Goal: Find specific fact: Find specific fact

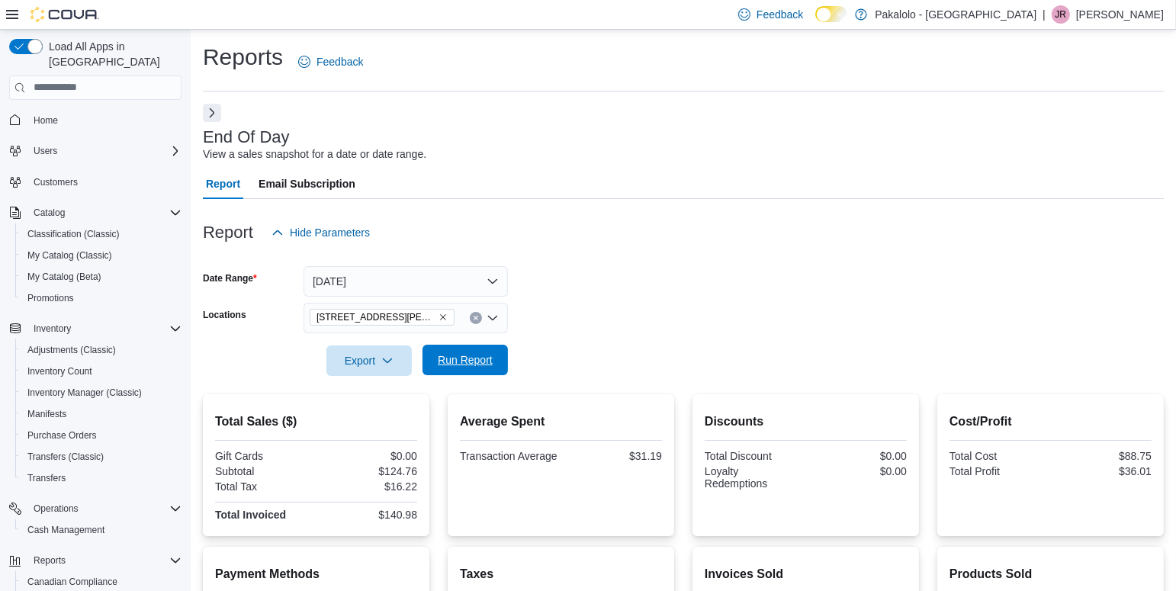
click at [496, 359] on span "Run Report" at bounding box center [465, 360] width 67 height 31
click at [407, 515] on div "$910.01" at bounding box center [369, 515] width 98 height 12
click at [661, 321] on form "Date Range [DATE] Locations [STREET_ADDRESS][PERSON_NAME] Export Run Report" at bounding box center [683, 312] width 961 height 128
click at [719, 245] on div "Report Hide Parameters" at bounding box center [683, 232] width 961 height 31
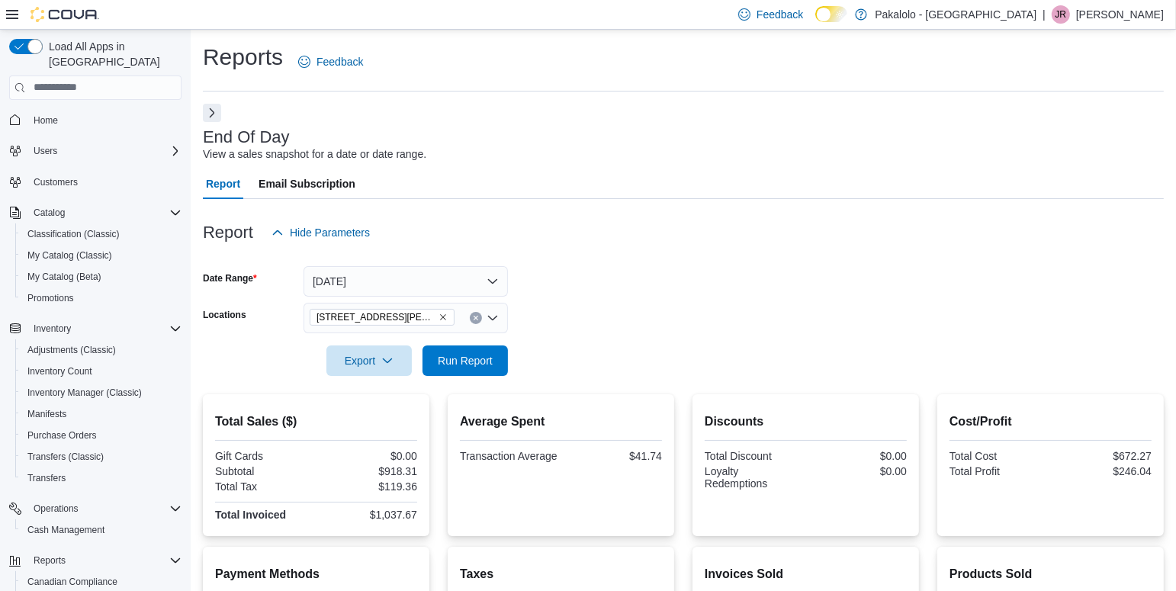
click at [394, 510] on div "$1,037.67" at bounding box center [369, 515] width 98 height 12
copy div "$1,037.67"
click at [850, 231] on div "Report Hide Parameters" at bounding box center [683, 232] width 961 height 31
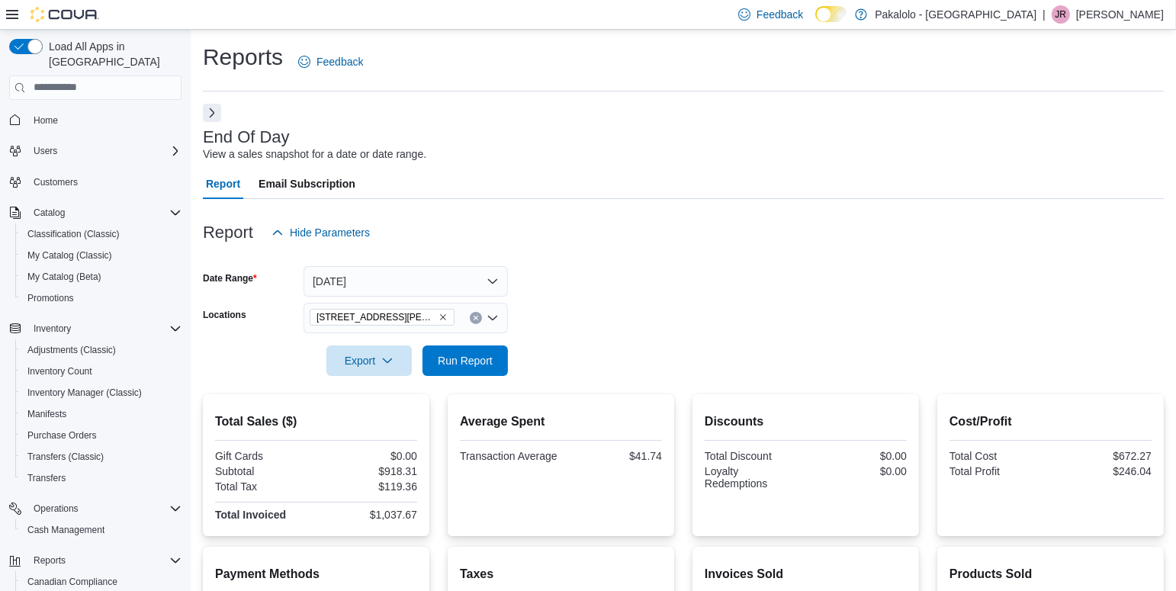
scroll to position [211, 0]
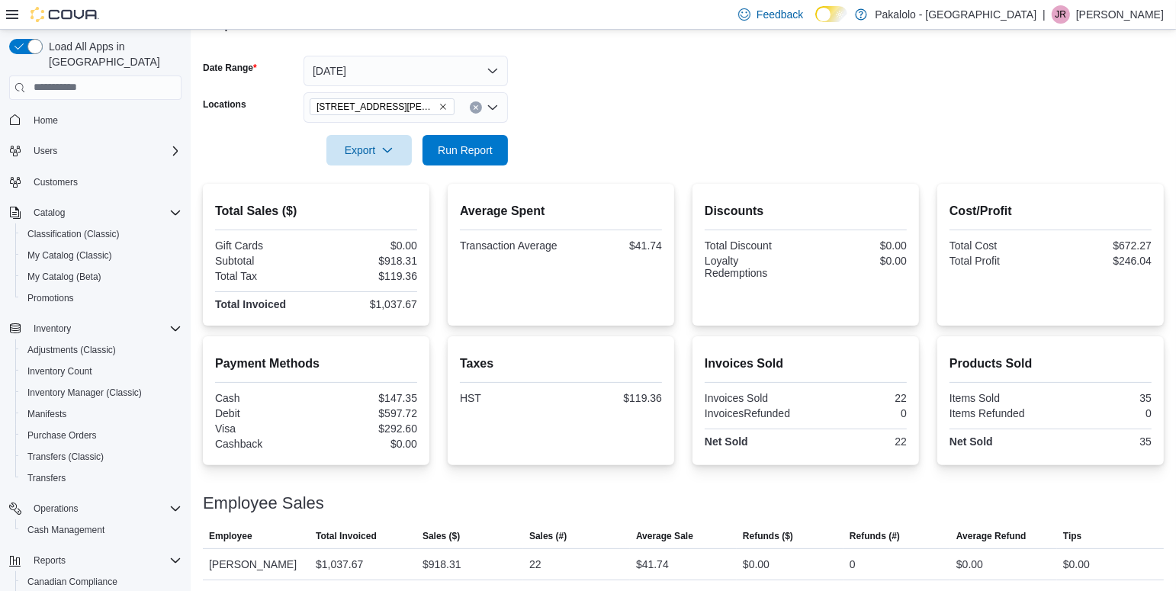
click at [840, 248] on div "$0.00" at bounding box center [858, 246] width 98 height 12
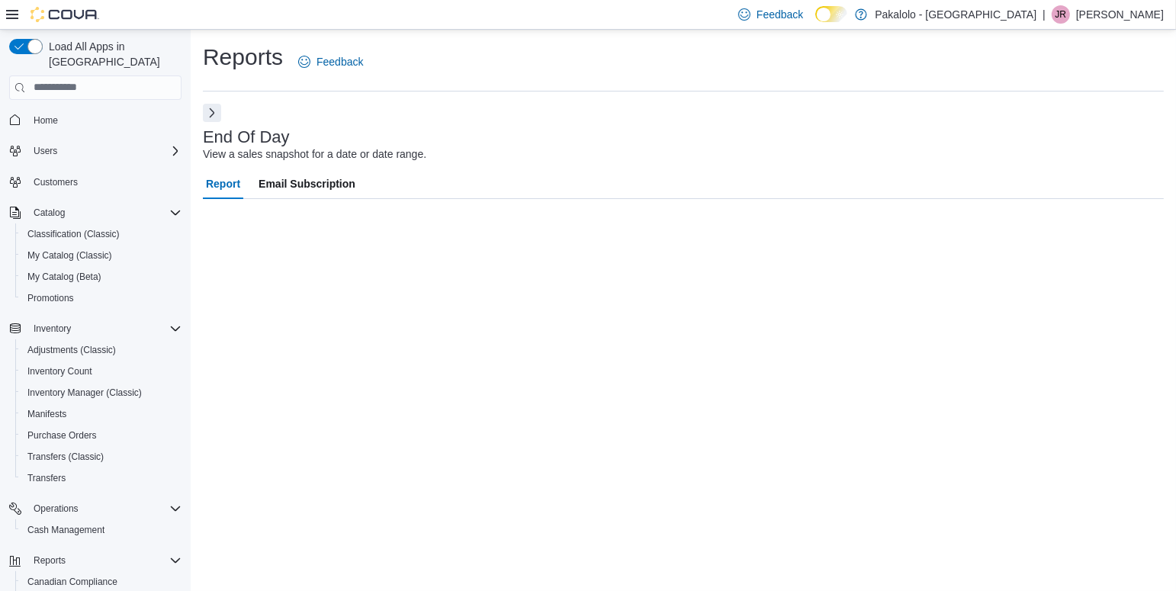
scroll to position [0, 0]
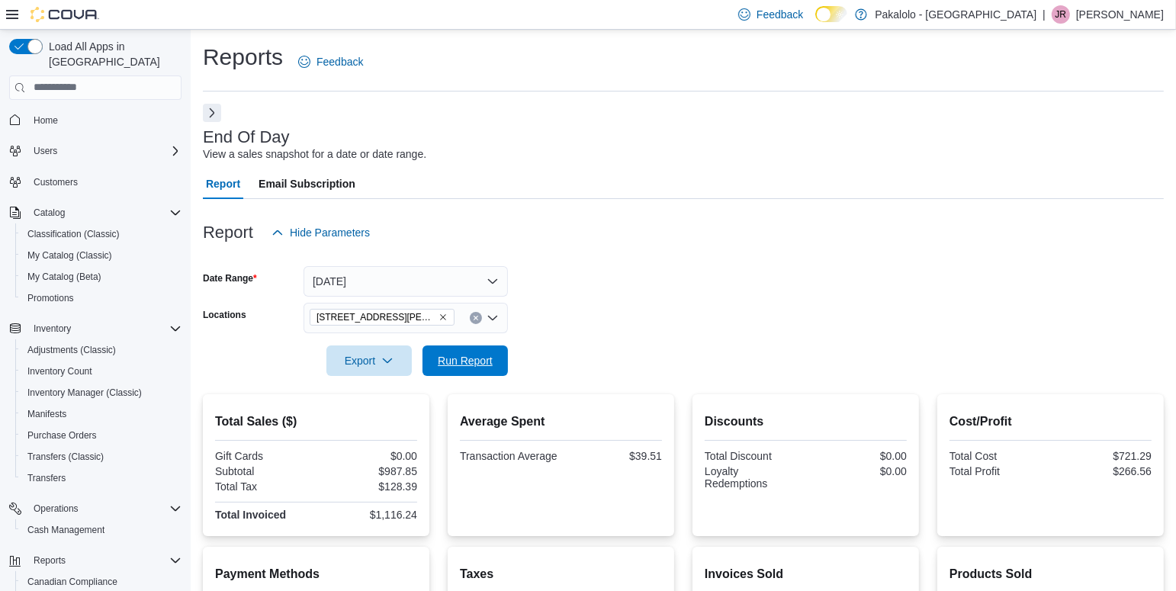
click at [470, 365] on span "Run Report" at bounding box center [465, 360] width 55 height 15
click at [757, 349] on form "Date Range [DATE] Locations [STREET_ADDRESS][PERSON_NAME] Export Run Report" at bounding box center [683, 312] width 961 height 128
click at [657, 323] on form "Date Range [DATE] Locations [STREET_ADDRESS][PERSON_NAME] Export Run Report" at bounding box center [683, 312] width 961 height 128
click at [455, 361] on span "Run Report" at bounding box center [465, 359] width 55 height 15
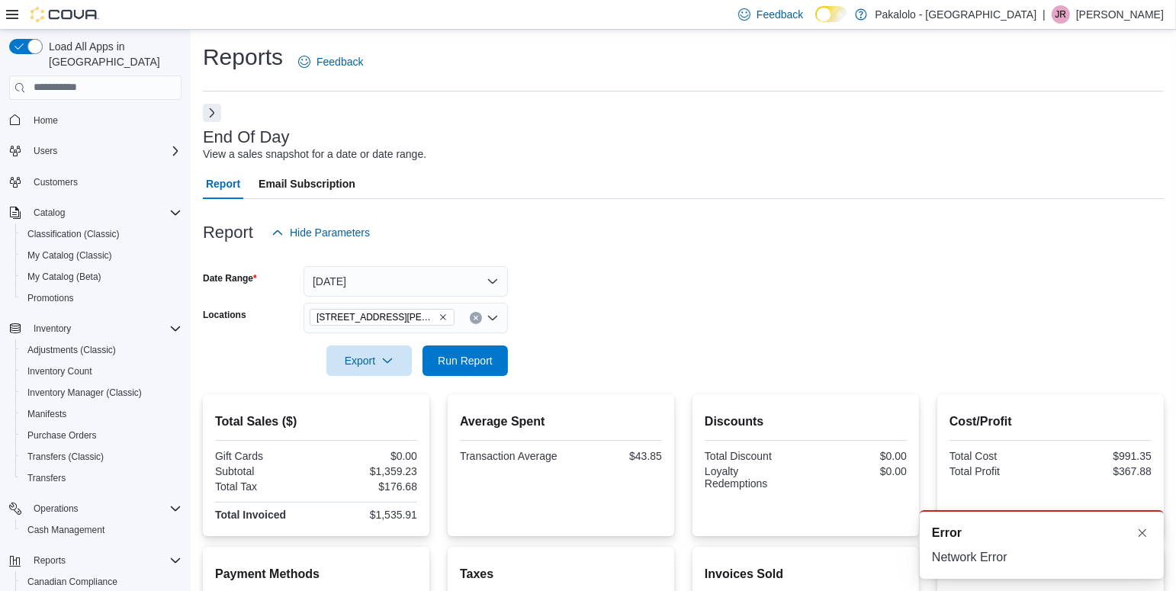
click at [404, 513] on div "$1,535.91" at bounding box center [369, 515] width 98 height 12
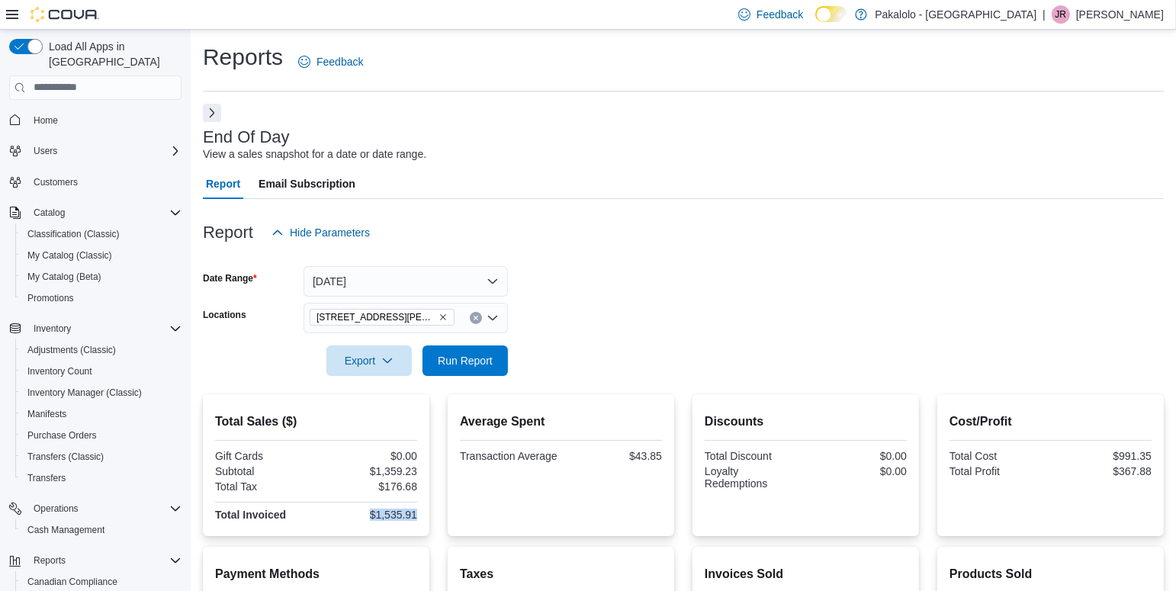
copy div "$1,535.91"
click at [606, 351] on form "Date Range [DATE] Locations [STREET_ADDRESS][PERSON_NAME] Export Run Report" at bounding box center [683, 312] width 961 height 128
click at [494, 359] on span "Run Report" at bounding box center [465, 360] width 67 height 31
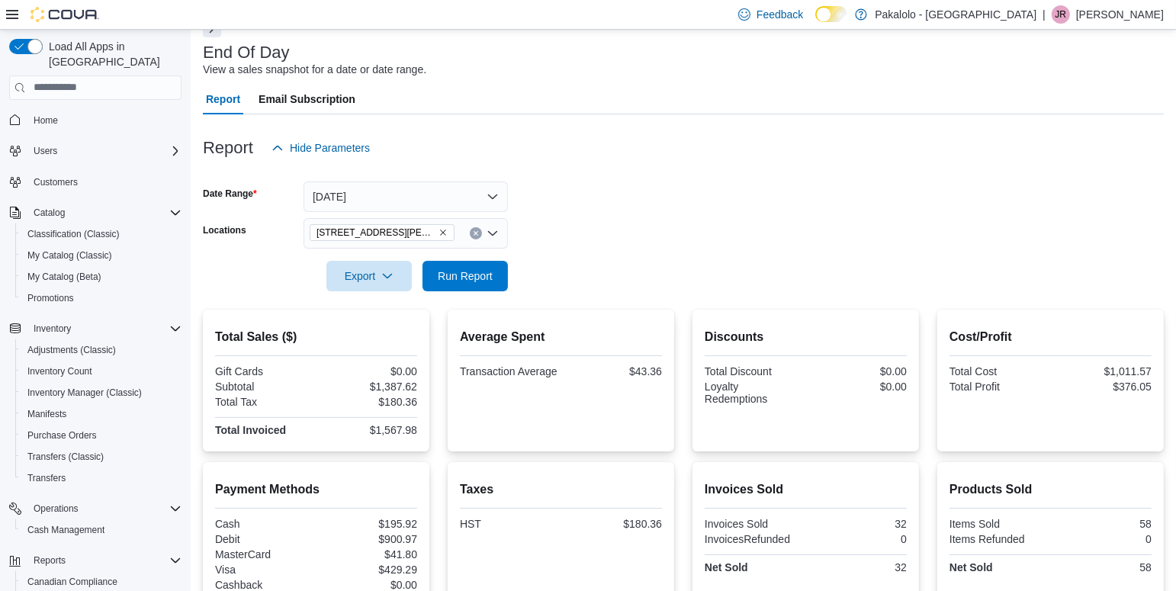
scroll to position [162, 0]
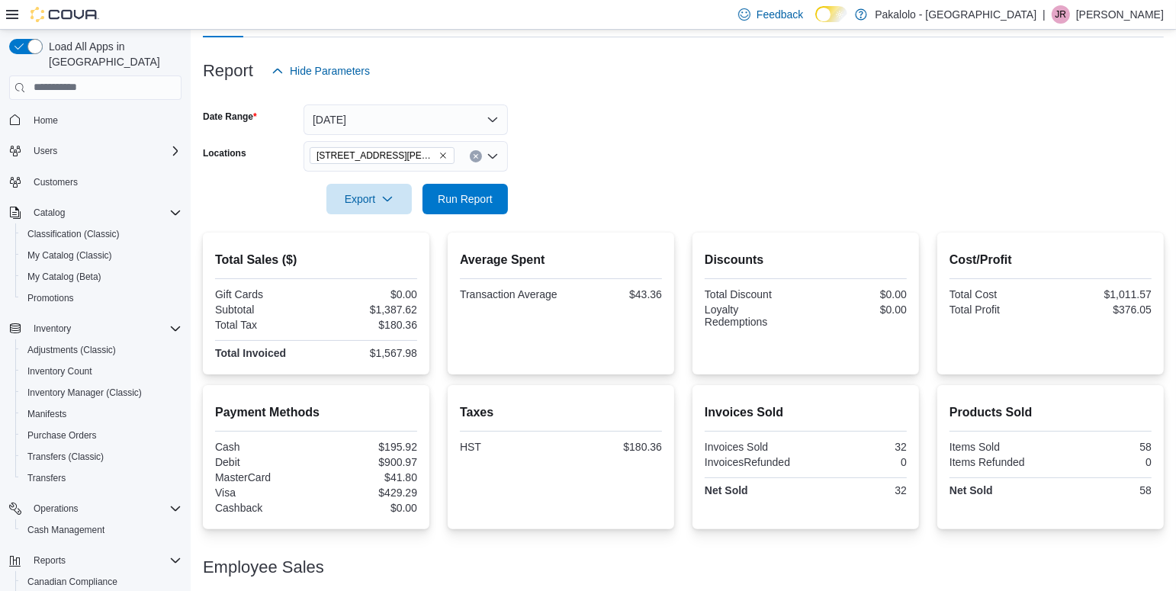
click at [391, 352] on div "$1,567.98" at bounding box center [369, 353] width 98 height 12
copy div "$1,567.98"
click at [1137, 309] on div "$376.05" at bounding box center [1103, 310] width 98 height 12
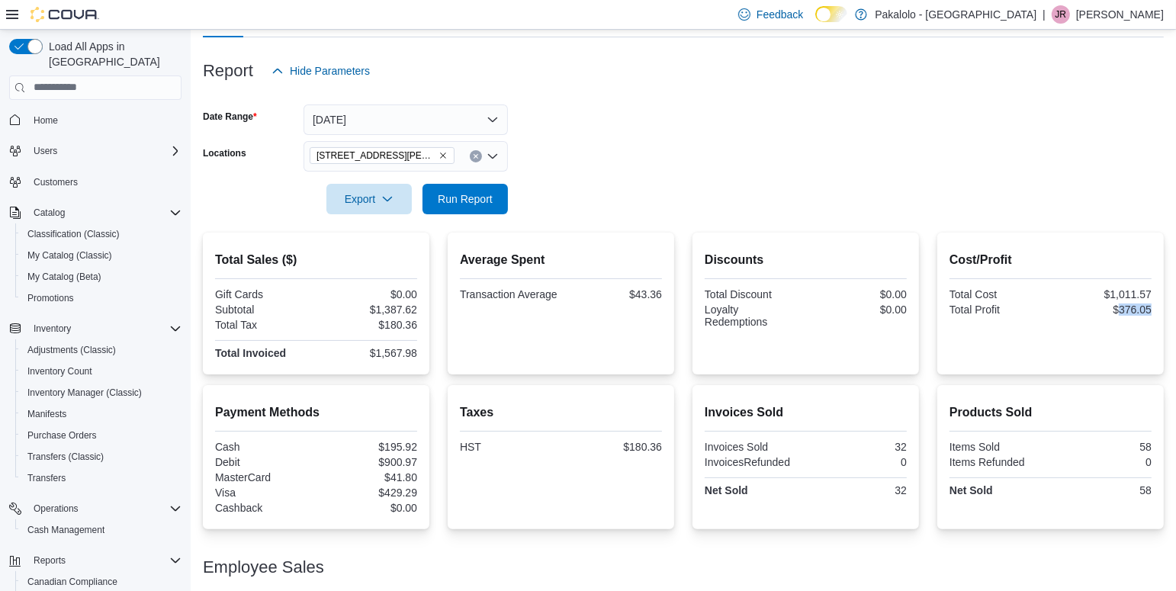
click at [1137, 309] on div "$376.05" at bounding box center [1103, 310] width 98 height 12
copy div "$376.05"
